Goal: Information Seeking & Learning: Learn about a topic

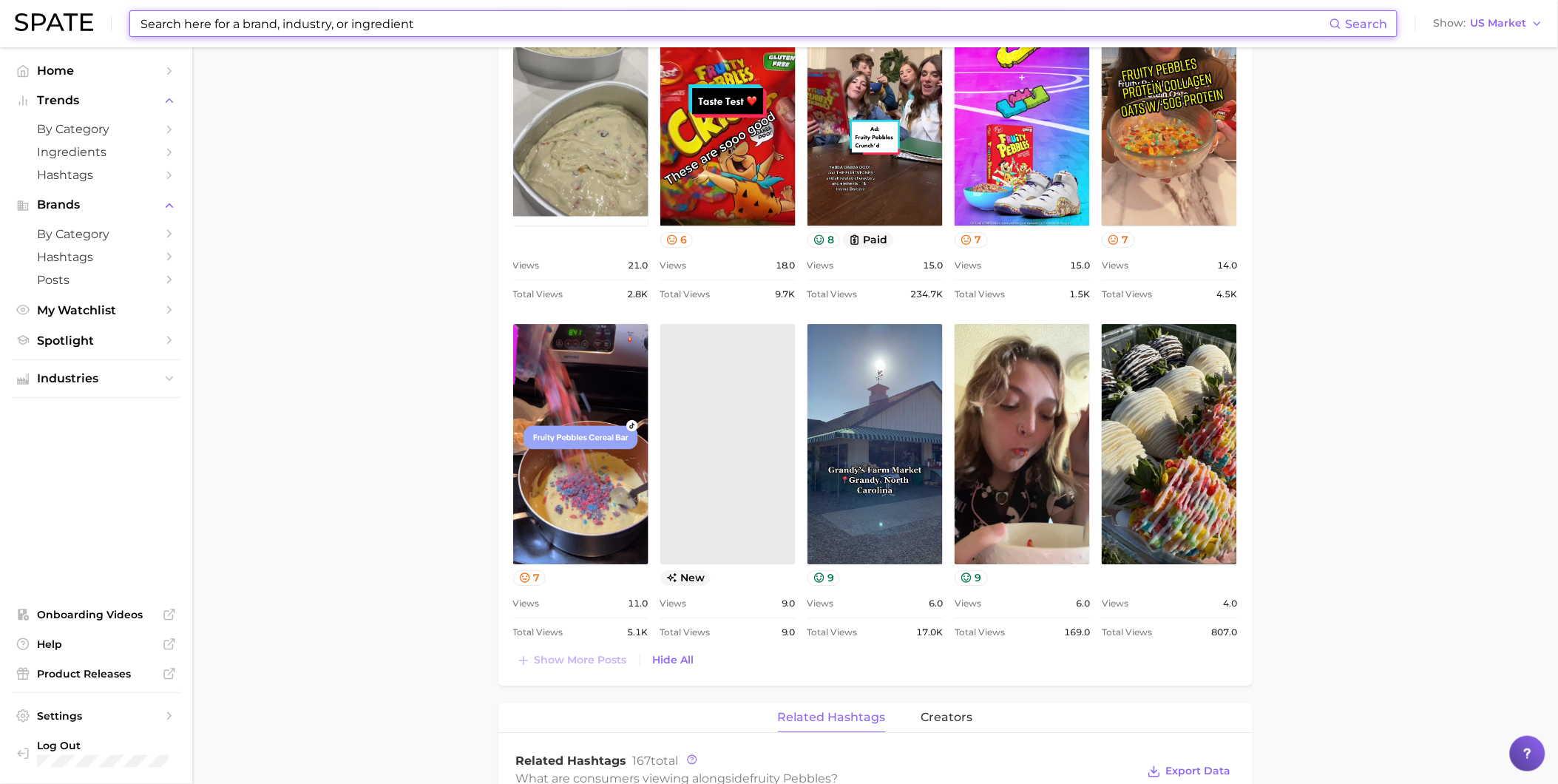
click at [354, 25] on input at bounding box center [735, 24] width 1191 height 25
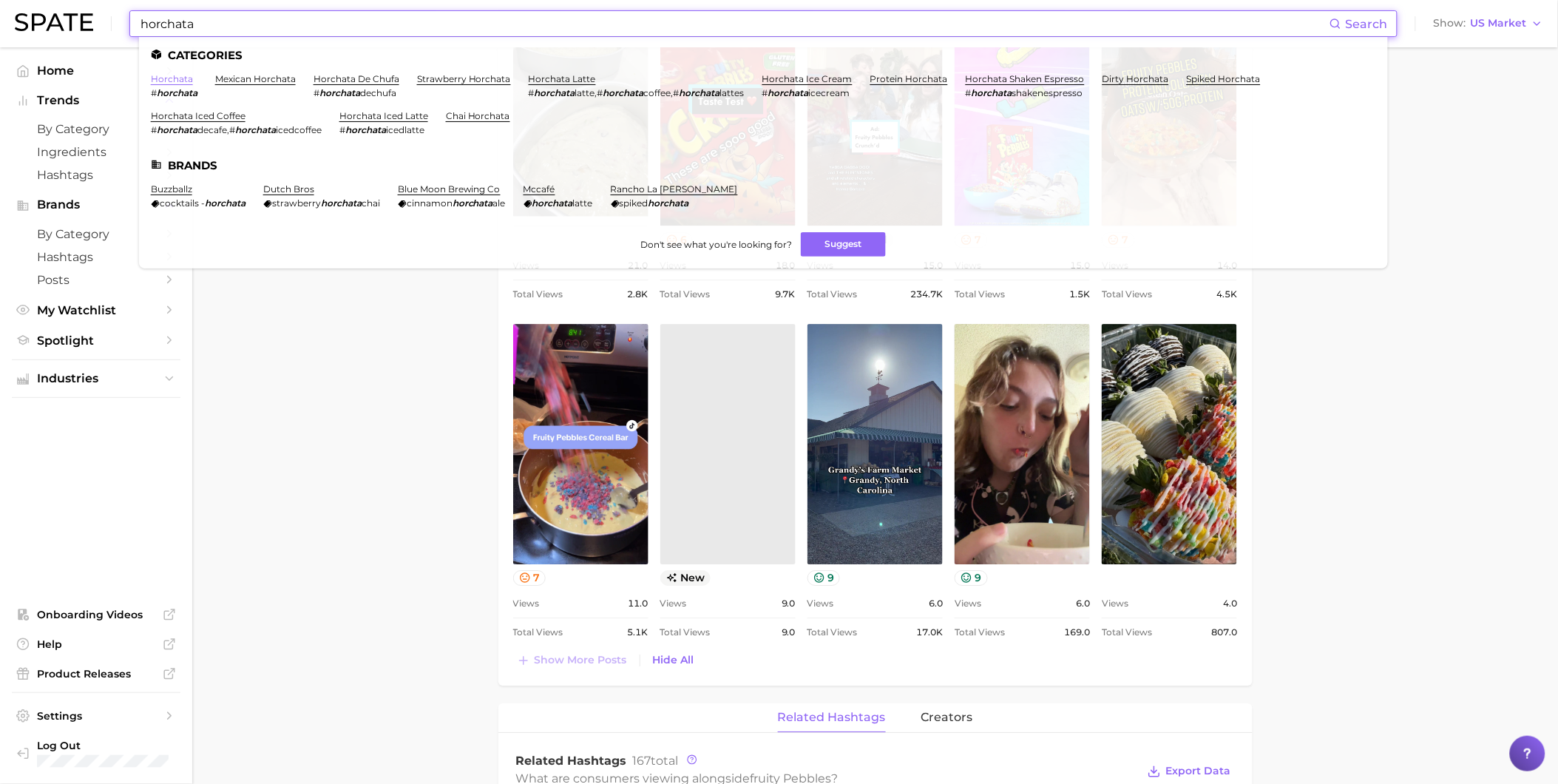
type input "horchata"
click at [183, 80] on link "horchata" at bounding box center [172, 79] width 43 height 12
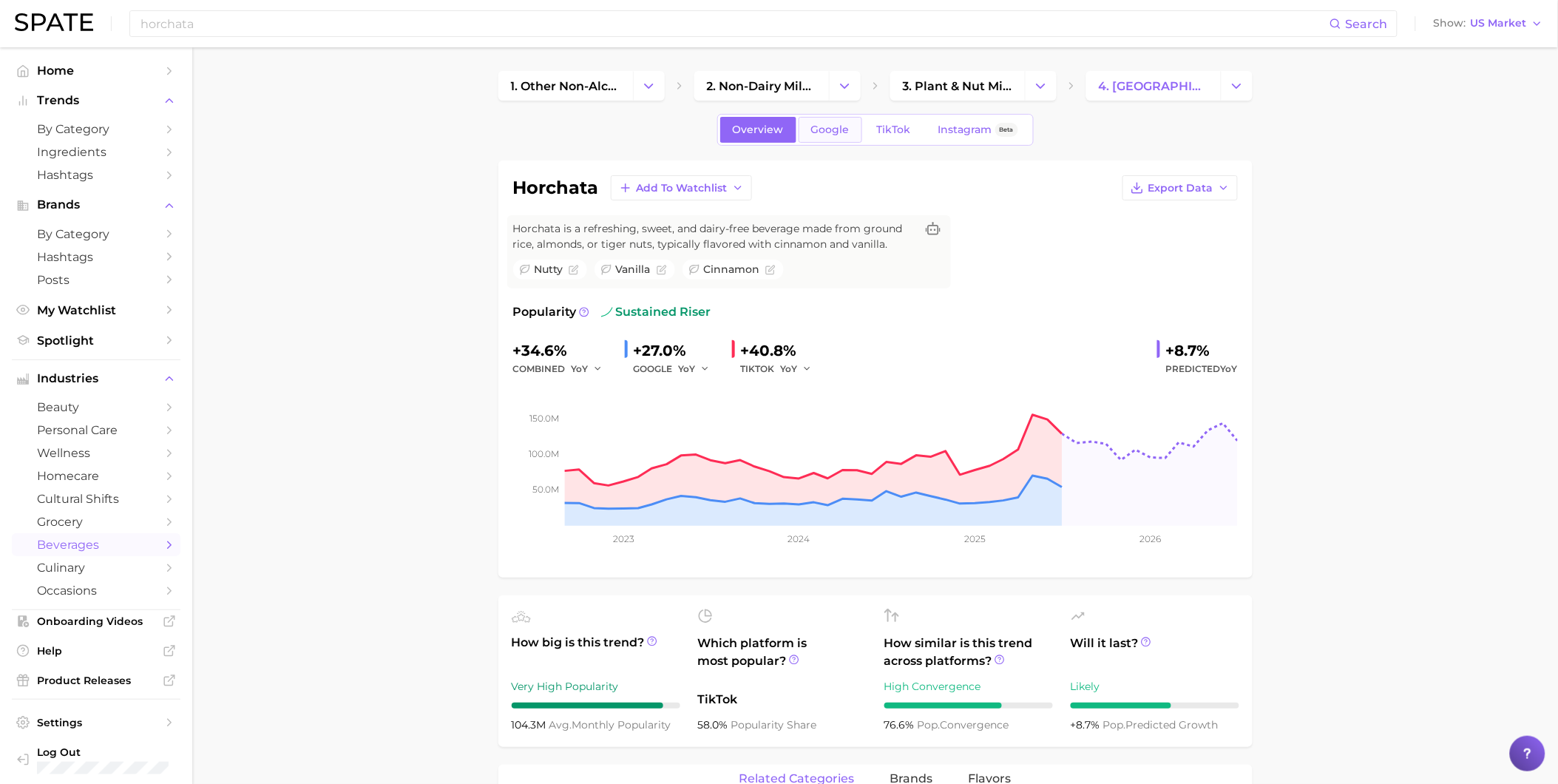
click at [856, 128] on link "Google" at bounding box center [830, 129] width 64 height 26
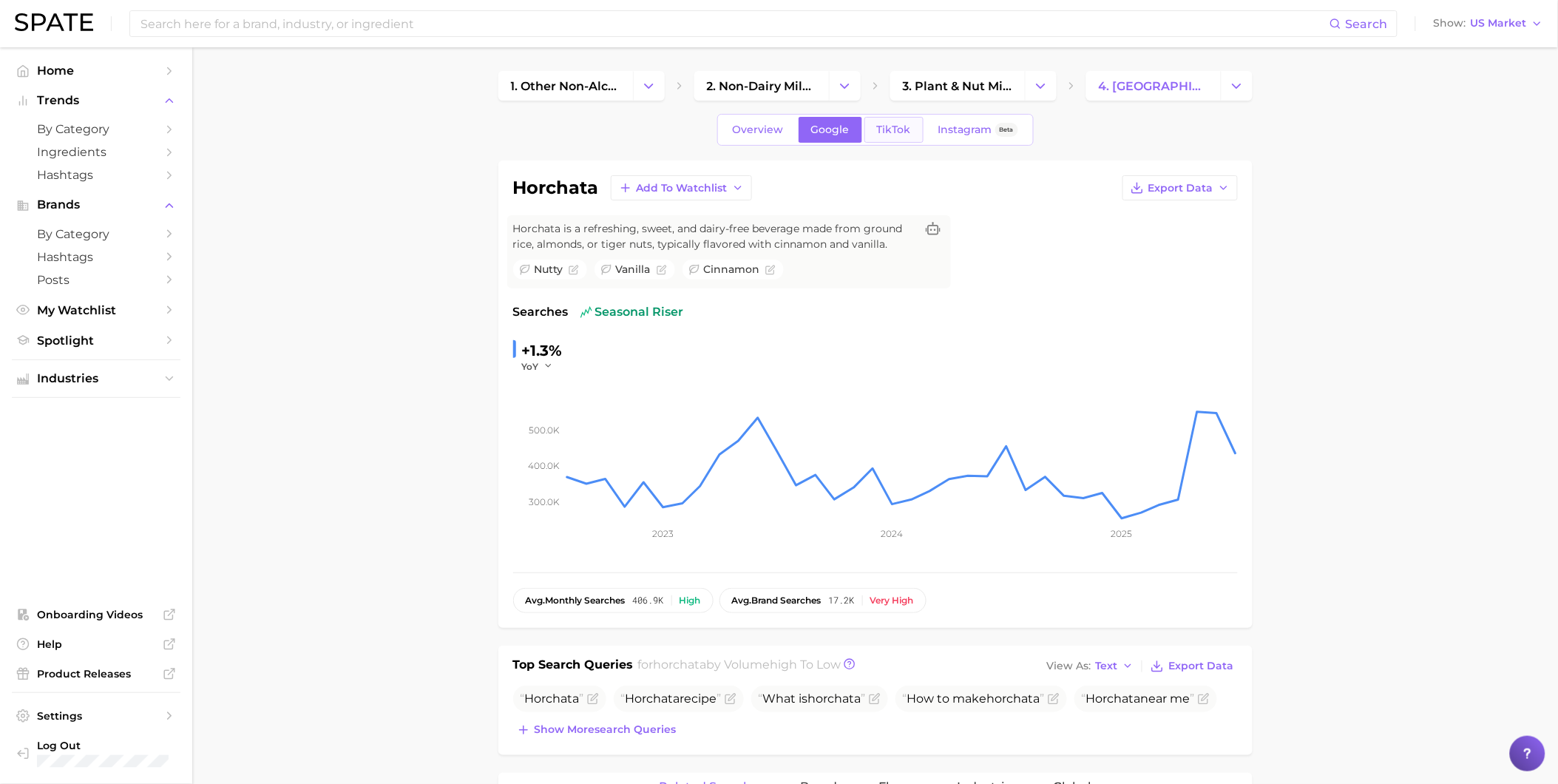
click at [888, 131] on span "TikTok" at bounding box center [894, 129] width 34 height 12
